Goal: Task Accomplishment & Management: Manage account settings

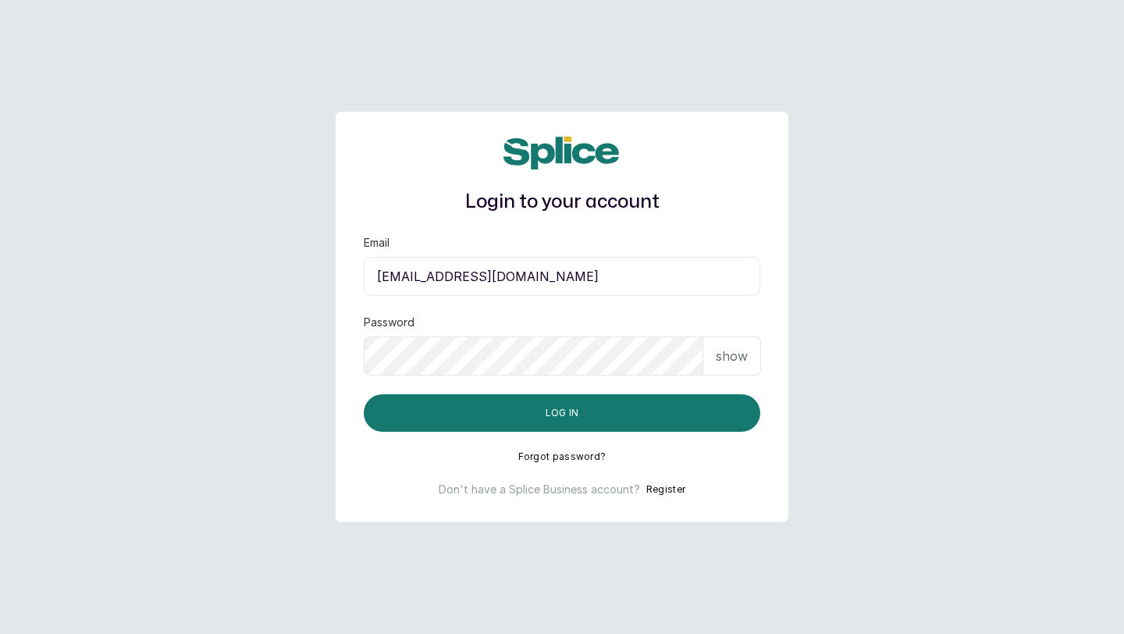
click at [509, 279] on input "layo@withsplice.com" at bounding box center [562, 276] width 396 height 39
click at [724, 357] on p "show" at bounding box center [732, 355] width 32 height 19
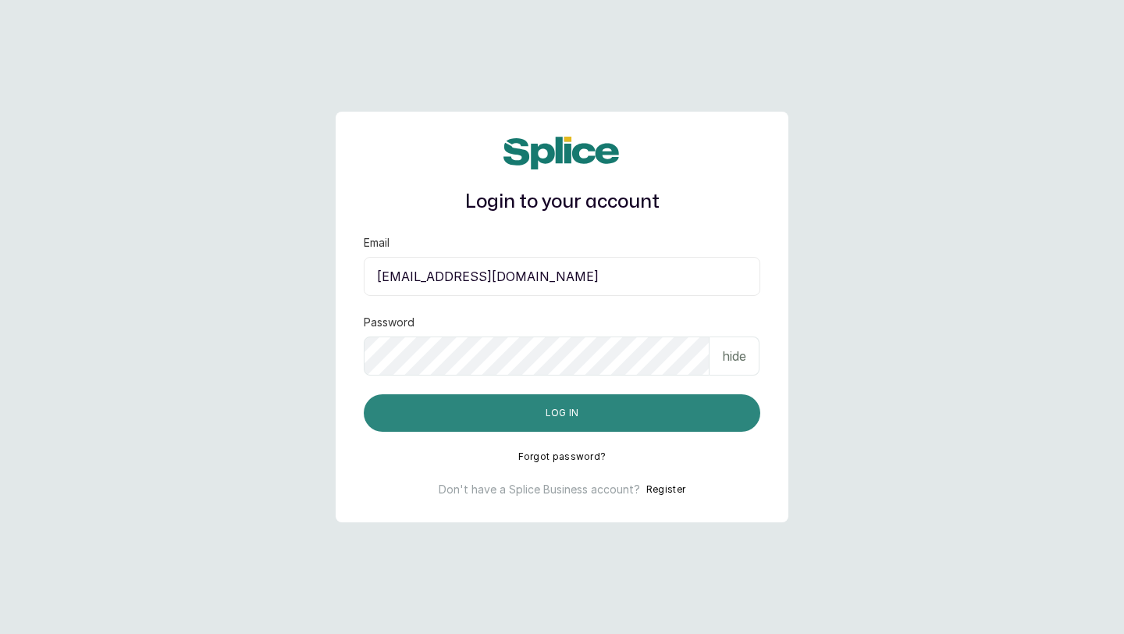
click at [653, 409] on button "Log in" at bounding box center [562, 412] width 396 height 37
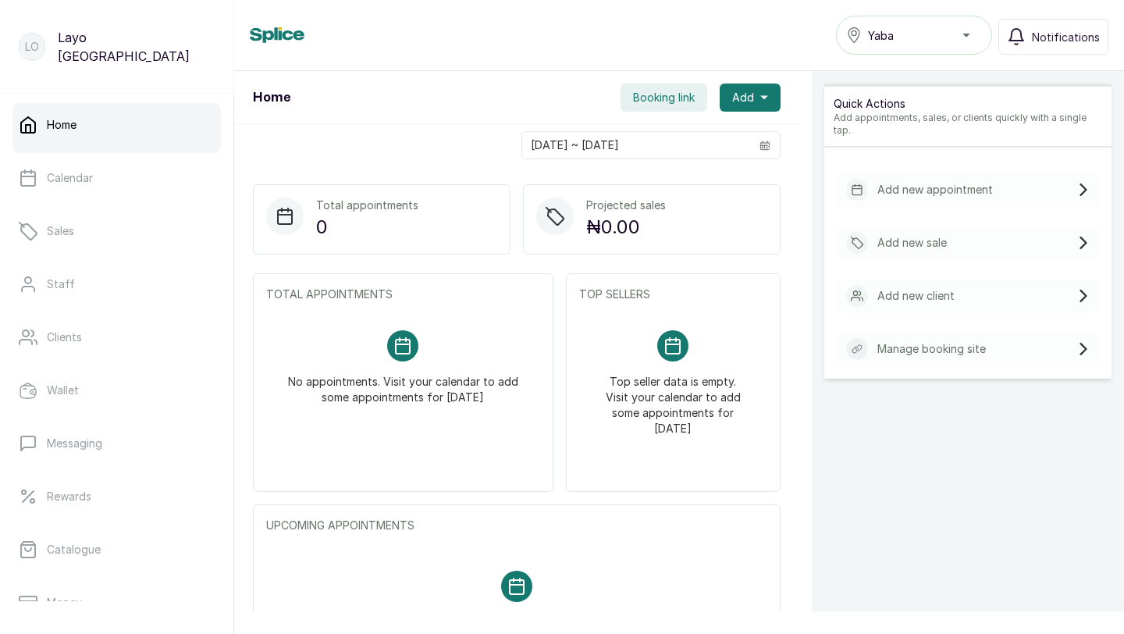
click at [966, 36] on div "Yaba" at bounding box center [914, 35] width 136 height 19
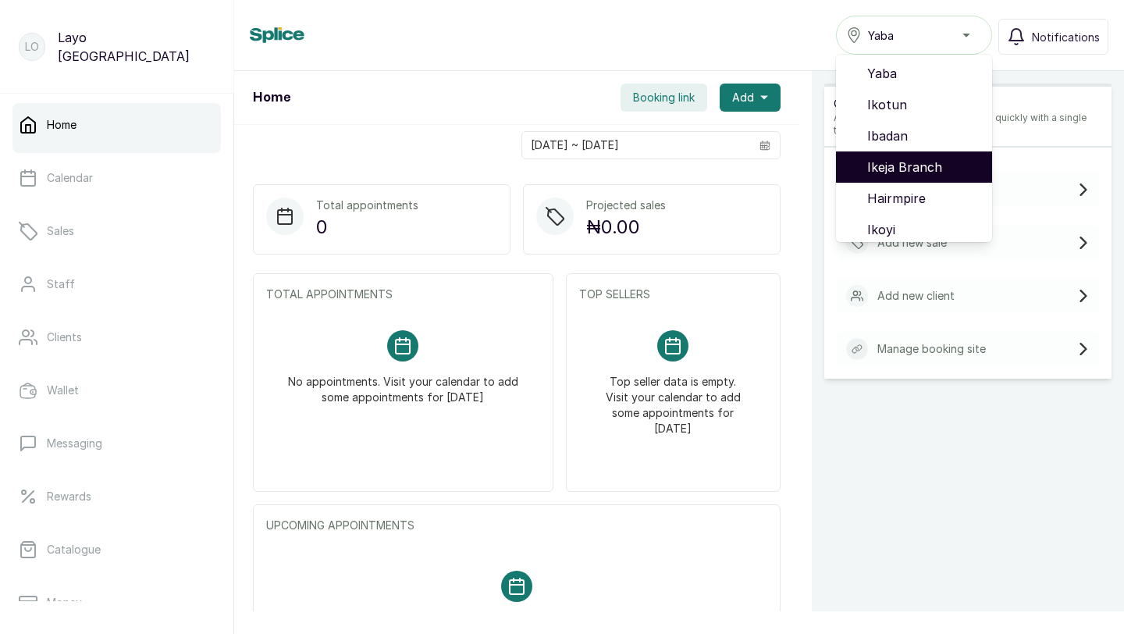
scroll to position [100, 0]
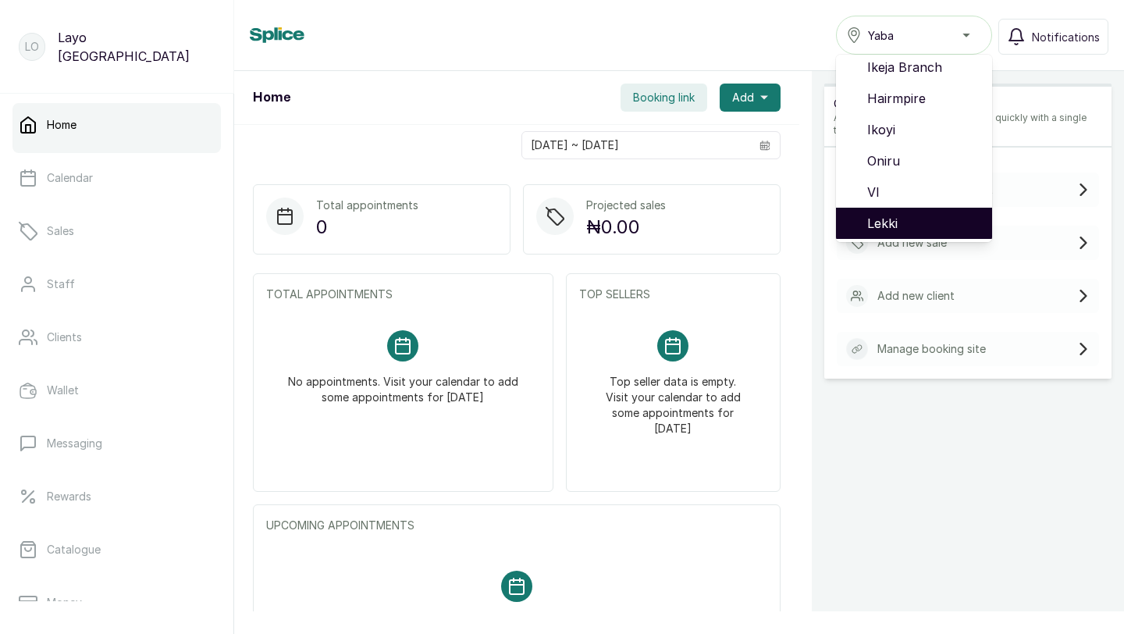
click at [893, 218] on span "Lekki" at bounding box center [923, 223] width 112 height 19
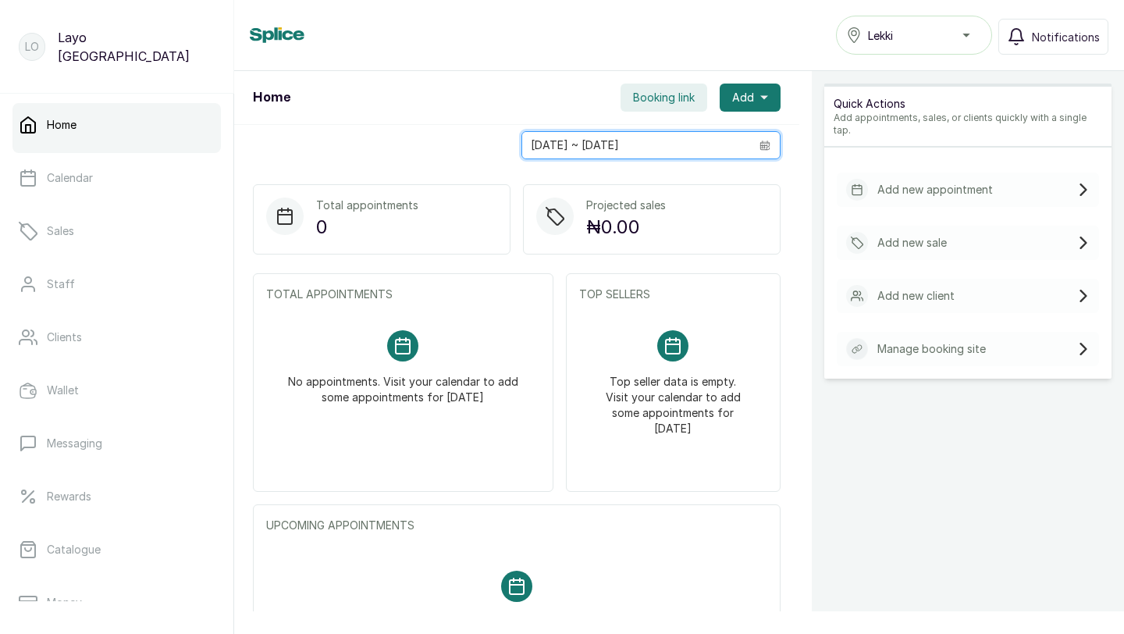
click at [642, 147] on input "14/09/2025 ~ 14/09/2025" at bounding box center [636, 145] width 228 height 27
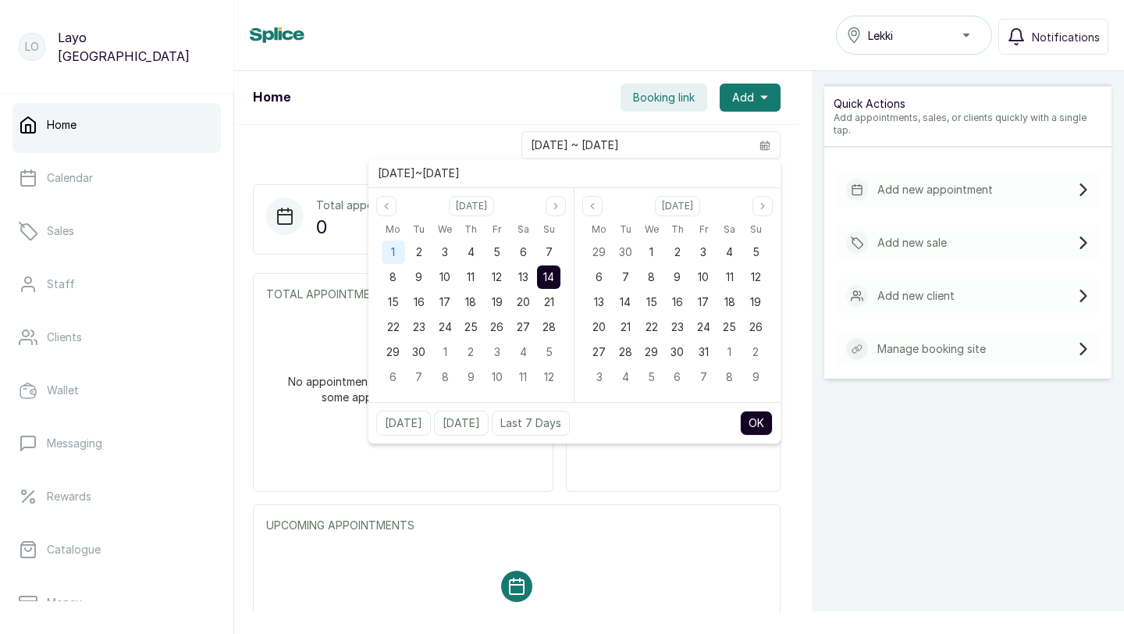
click at [395, 252] on span "1" at bounding box center [393, 251] width 4 height 13
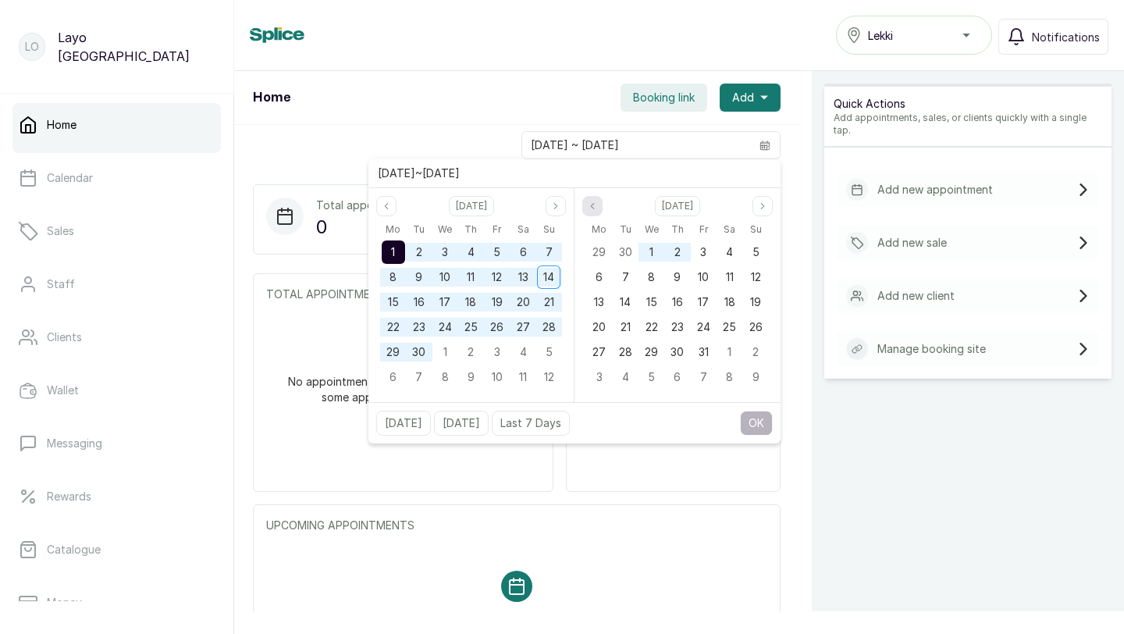
click at [597, 212] on button "Previous month" at bounding box center [592, 206] width 20 height 20
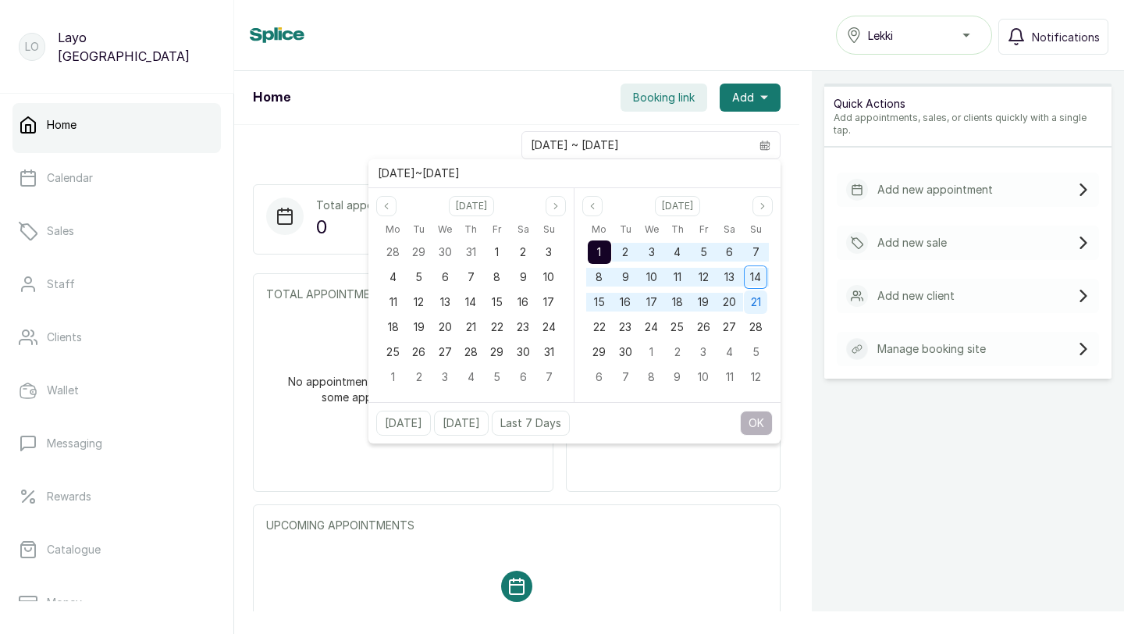
click at [751, 303] on span "21" at bounding box center [756, 301] width 10 height 13
click at [747, 428] on button "OK" at bounding box center [756, 422] width 33 height 25
type input "01/09/2025 ~ 21/09/2025"
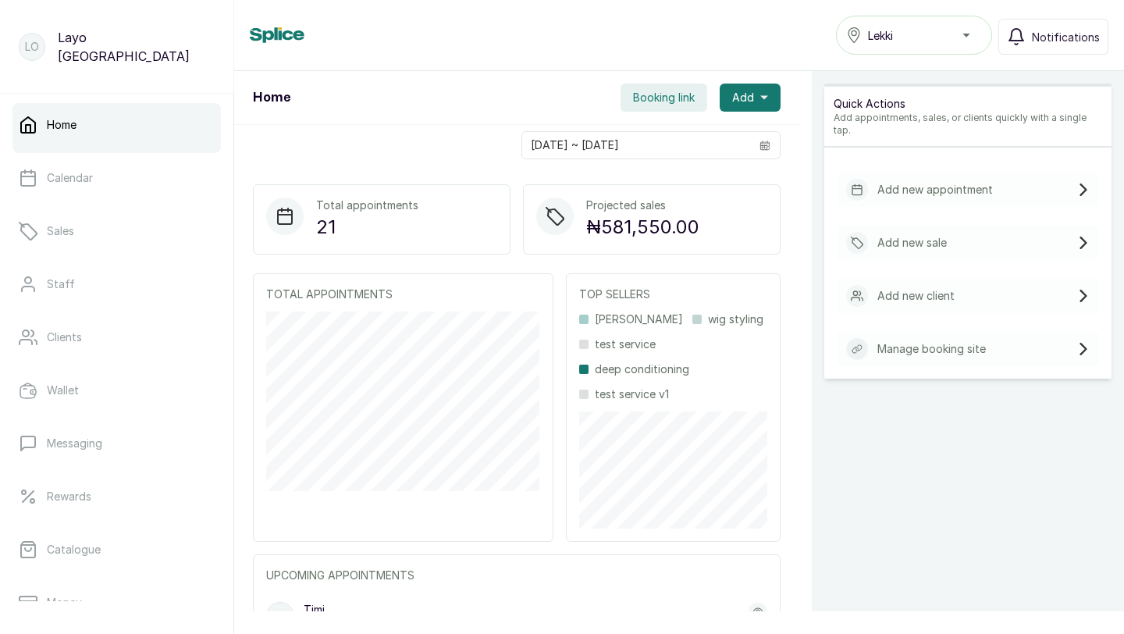
click at [647, 101] on span "Booking link" at bounding box center [664, 98] width 62 height 16
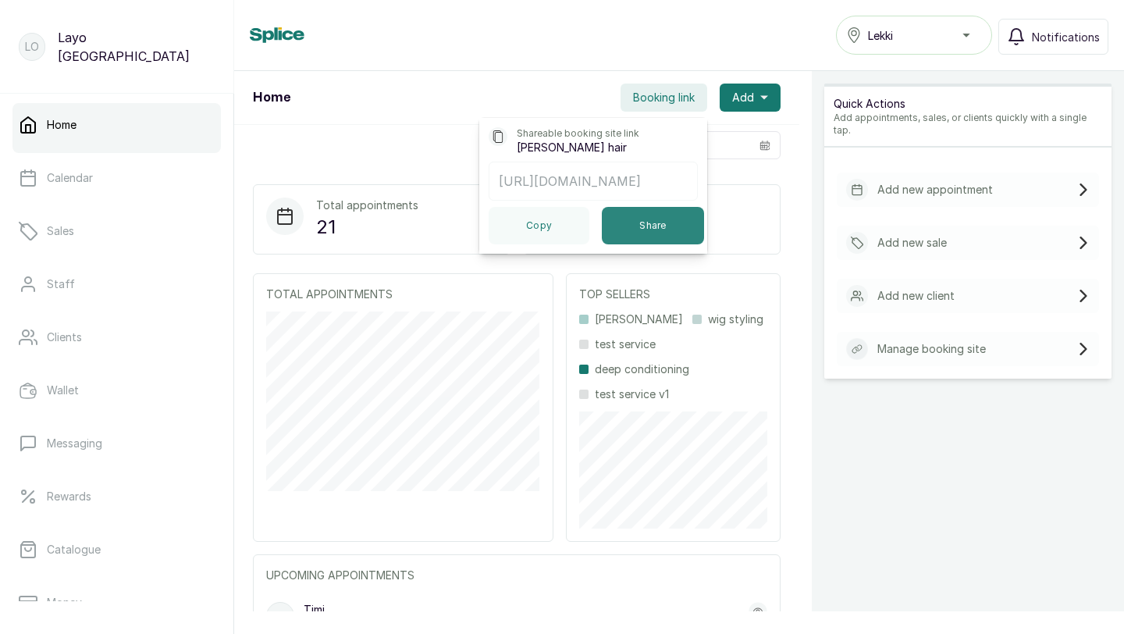
click at [630, 220] on button "Share" at bounding box center [653, 225] width 102 height 37
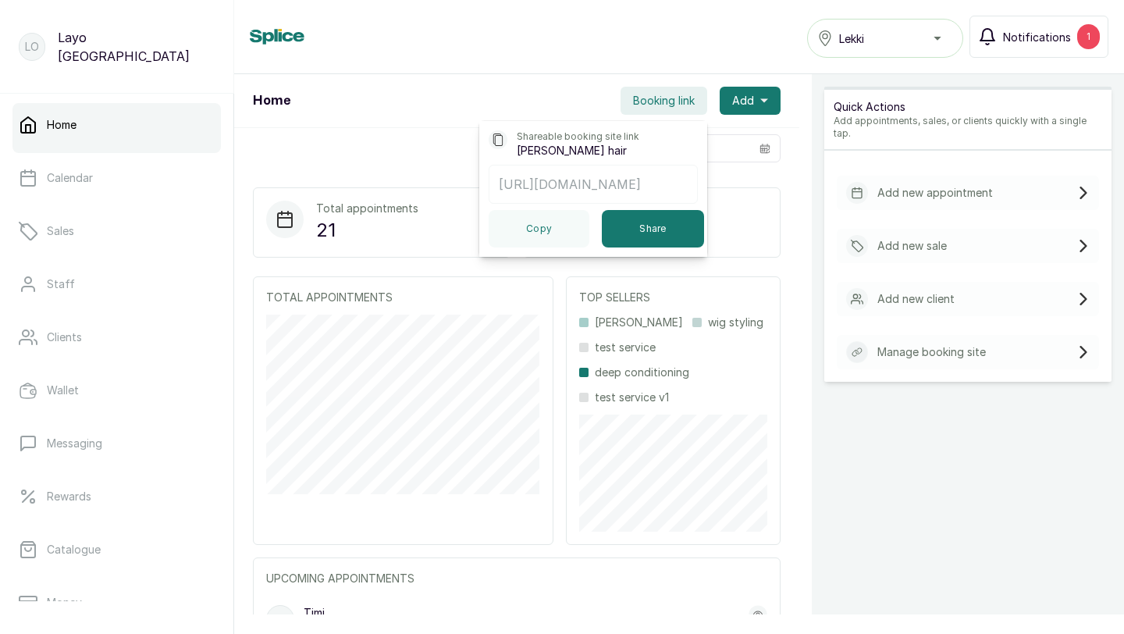
click at [1049, 39] on span "Notifications" at bounding box center [1037, 37] width 68 height 16
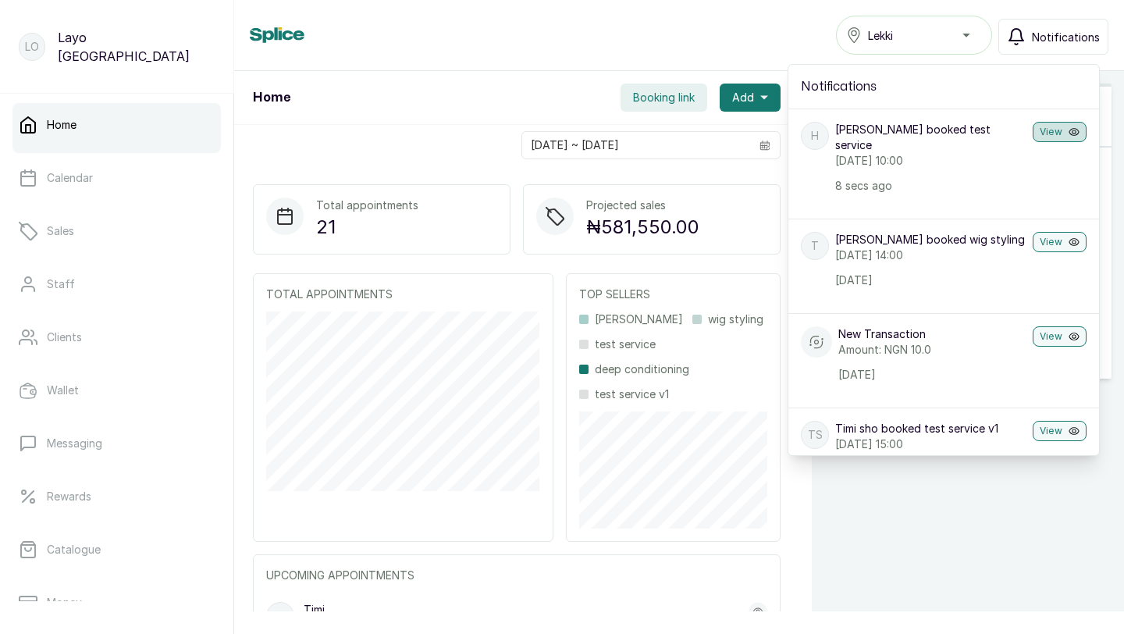
click at [1069, 135] on button "View" at bounding box center [1059, 132] width 54 height 20
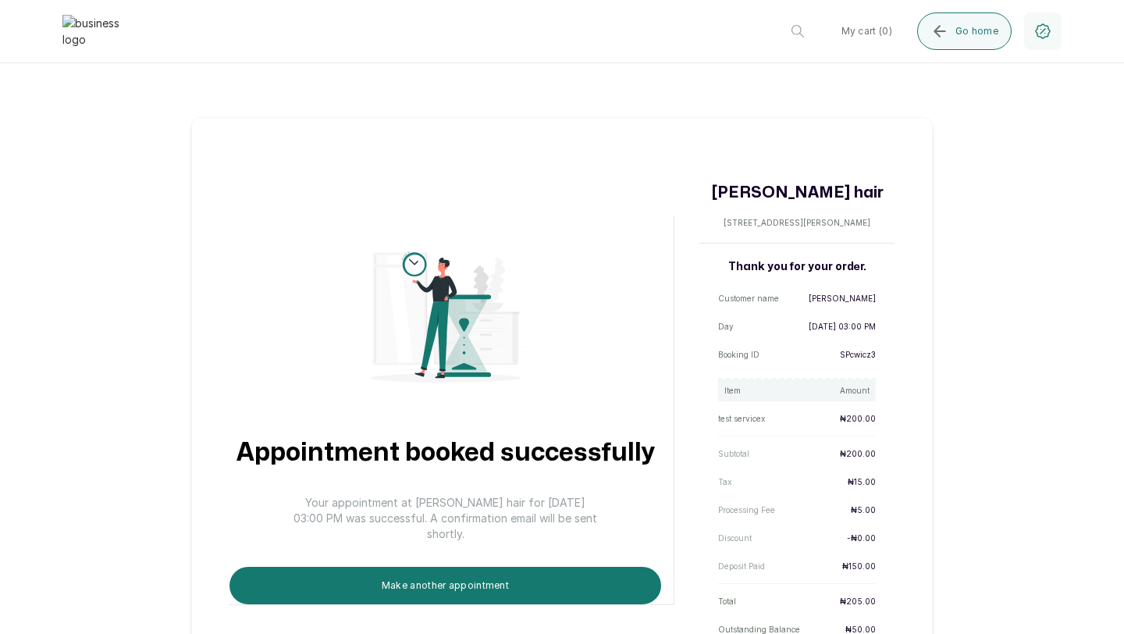
scroll to position [79, 0]
